Goal: Find specific page/section: Find specific page/section

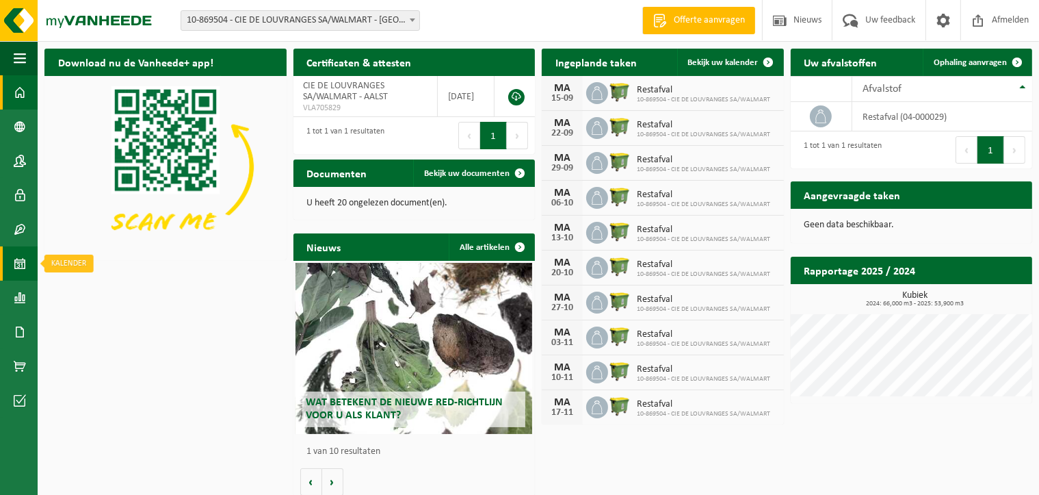
click at [20, 260] on span at bounding box center [20, 263] width 12 height 34
